Goal: Register for event/course

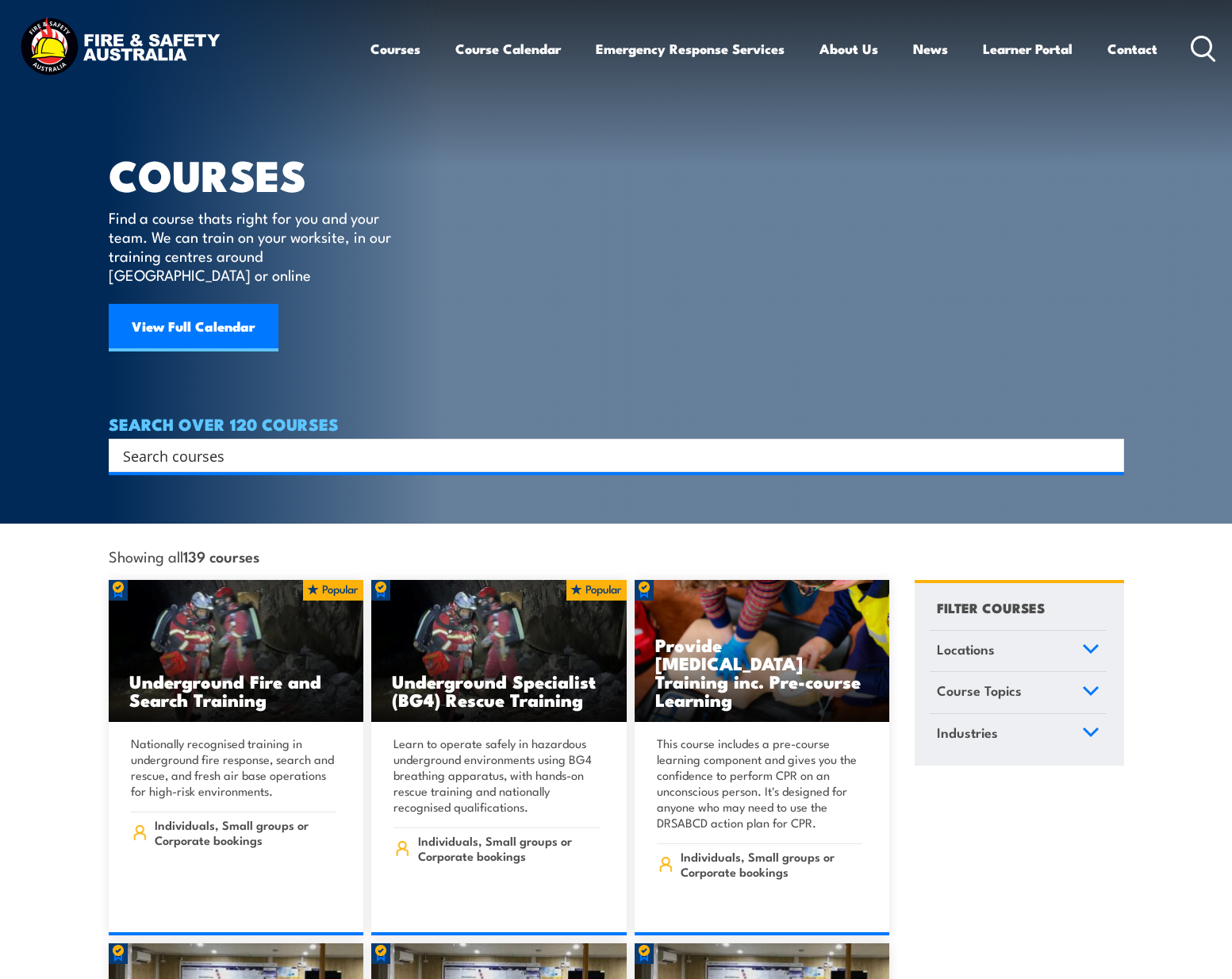
click at [347, 444] on input "Search input" at bounding box center [606, 455] width 966 height 24
type input "fire extinguisher"
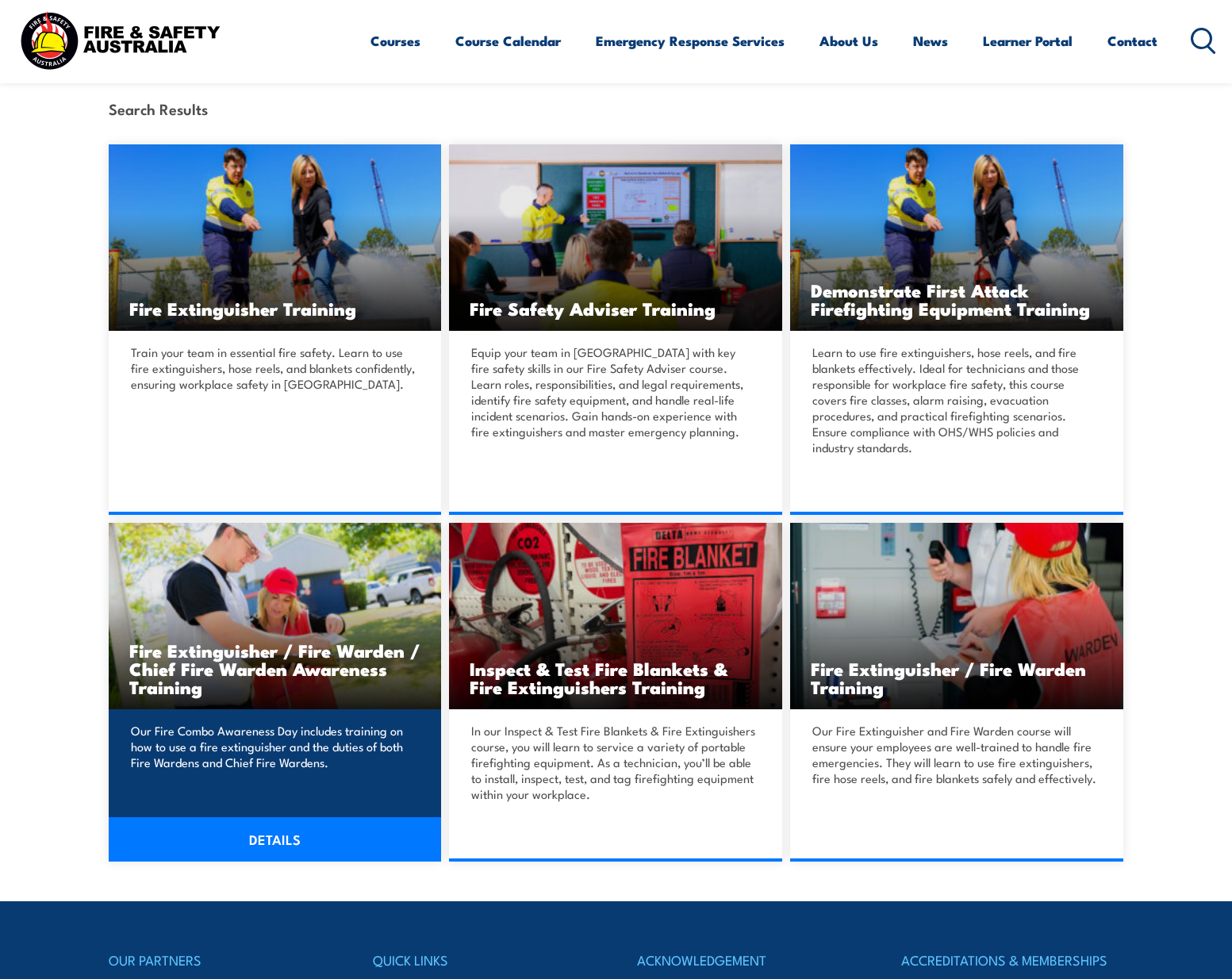
scroll to position [423, 0]
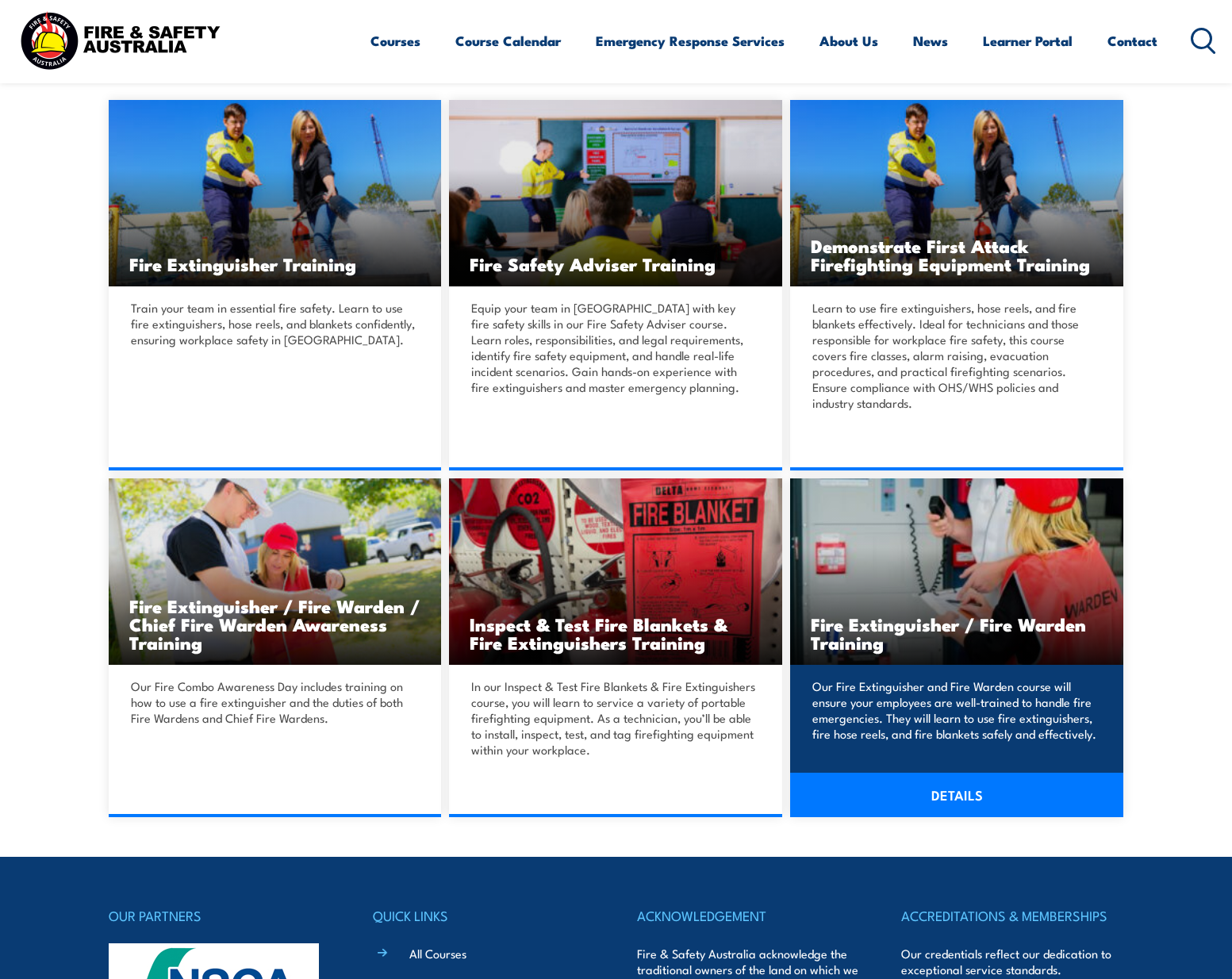
click at [937, 796] on link "DETAILS" at bounding box center [956, 795] width 333 height 44
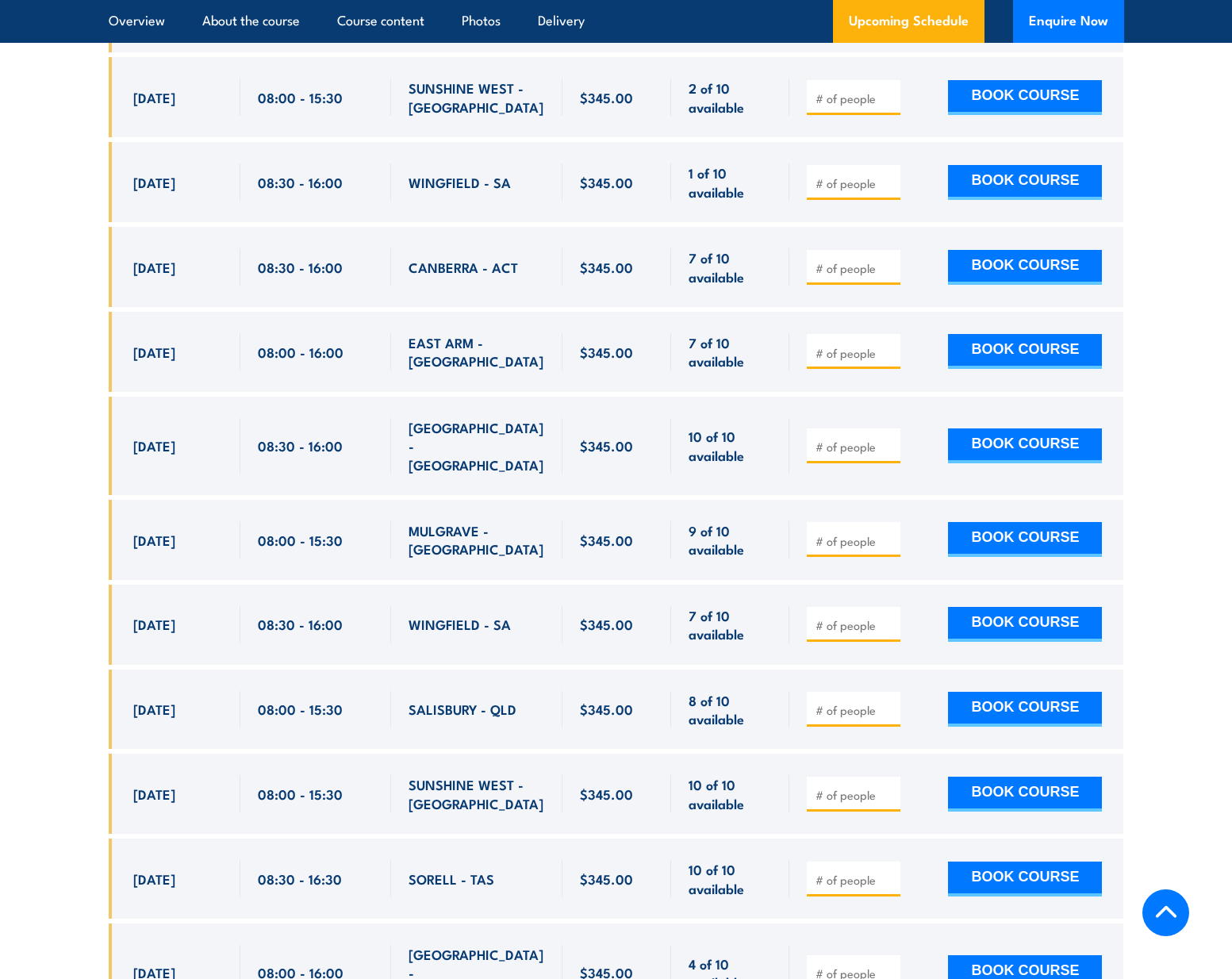
scroll to position [3597, 0]
